Goal: Task Accomplishment & Management: Manage account settings

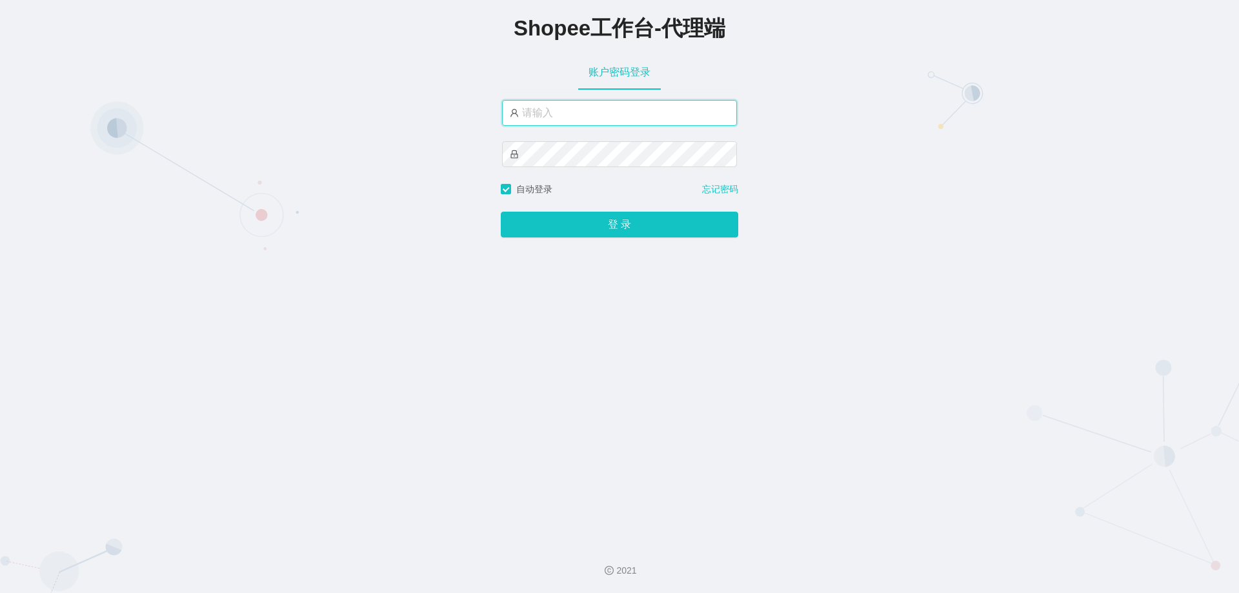
click at [633, 114] on input "text" at bounding box center [619, 113] width 235 height 26
type input "yn04"
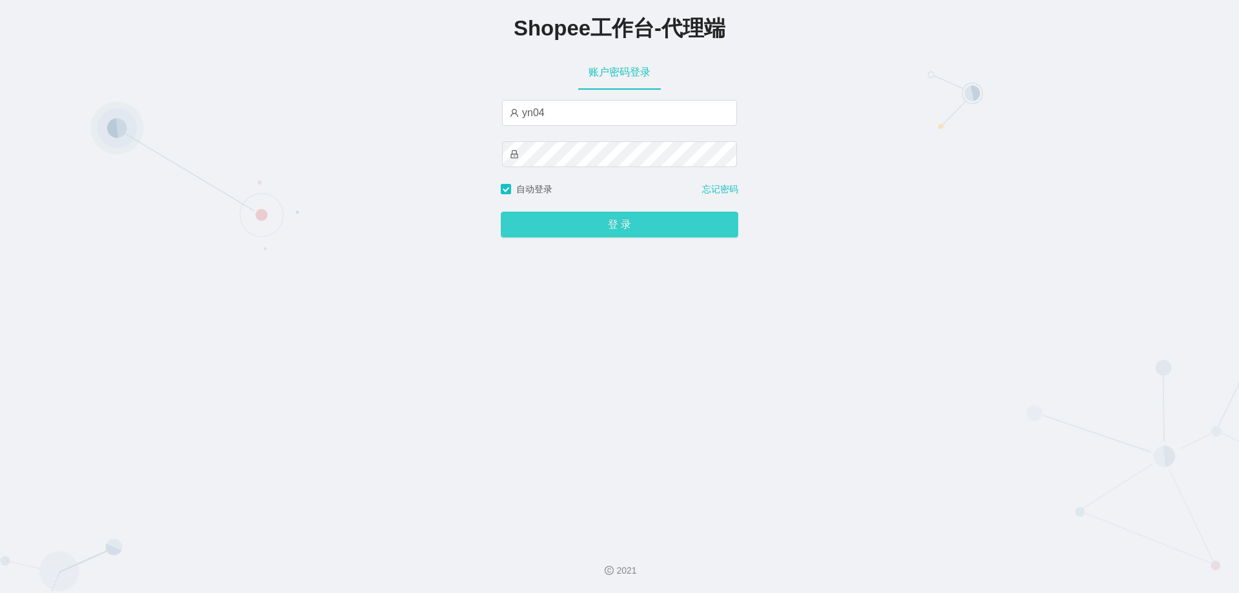
click at [645, 225] on button "登 录" at bounding box center [619, 225] width 237 height 26
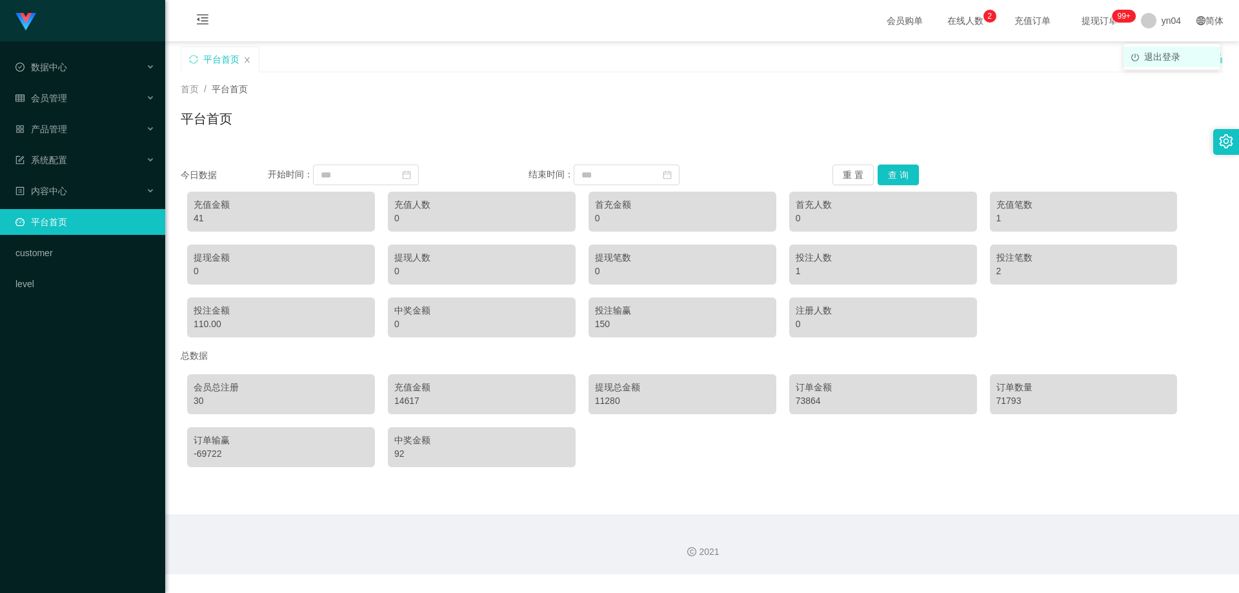
click at [1158, 57] on span "退出登录" at bounding box center [1162, 57] width 36 height 10
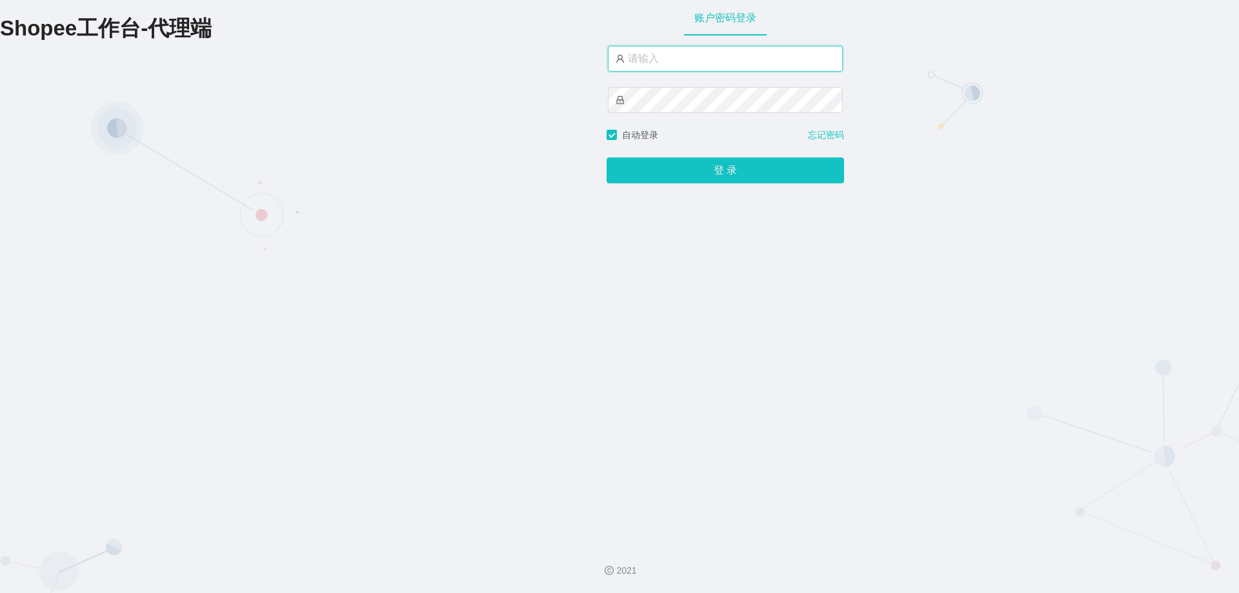
click at [709, 61] on input "text" at bounding box center [725, 59] width 235 height 26
type input "yn06"
click at [607, 157] on button "登 录" at bounding box center [725, 170] width 237 height 26
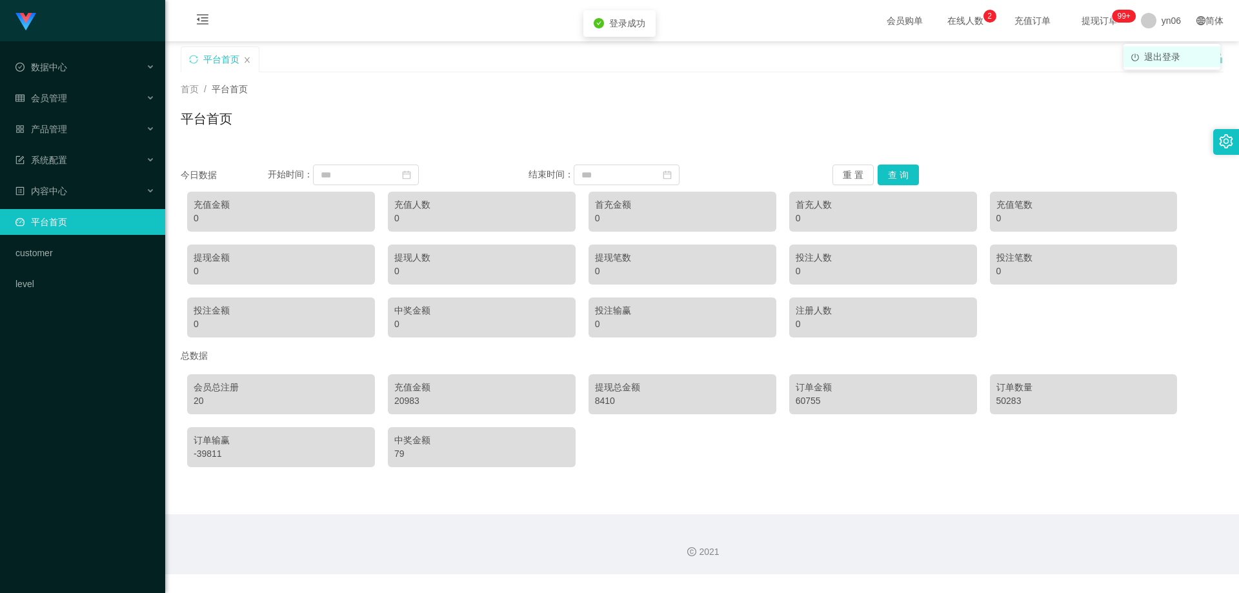
click at [1171, 59] on span "退出登录" at bounding box center [1162, 57] width 36 height 10
